Goal: Task Accomplishment & Management: Use online tool/utility

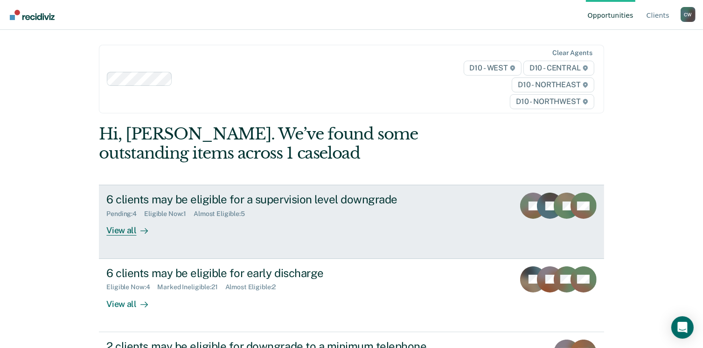
click at [196, 235] on div "6 clients may be eligible for a supervision level downgrade Pending : 4 Eligibl…" at bounding box center [281, 214] width 350 height 43
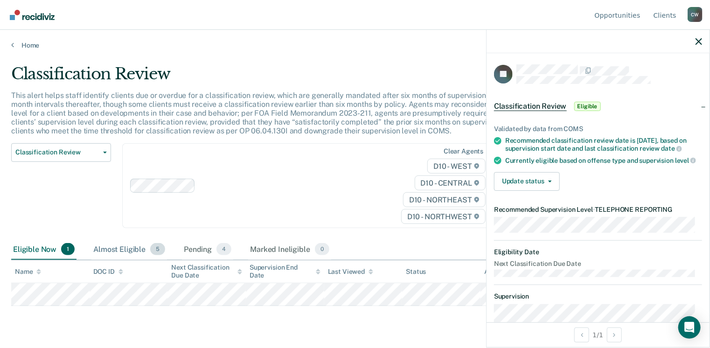
click at [140, 242] on div "Almost Eligible 5" at bounding box center [129, 249] width 76 height 21
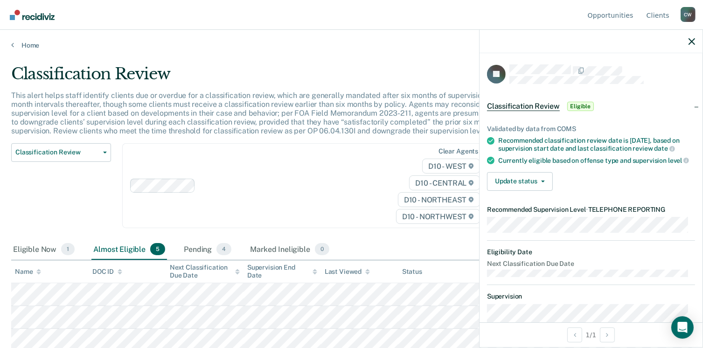
scroll to position [49, 0]
